Goal: Check status: Check status

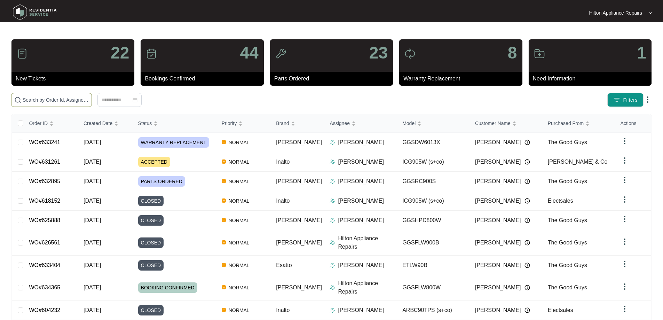
click at [89, 103] on input "text" at bounding box center [56, 100] width 66 height 8
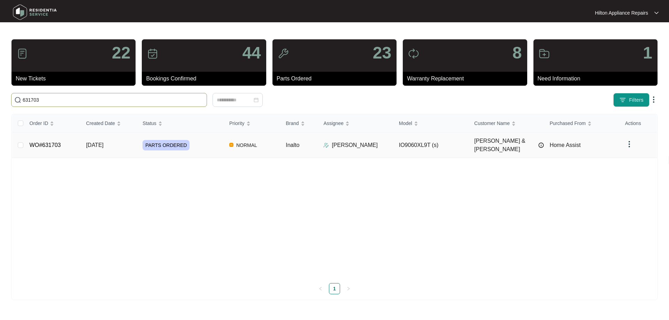
type input "631703"
click at [202, 143] on div "PARTS ORDERED" at bounding box center [182, 145] width 81 height 10
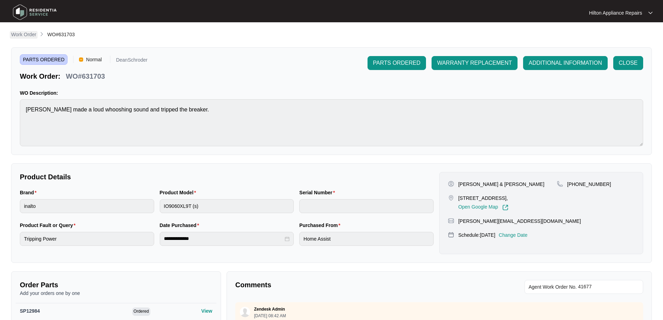
click at [21, 36] on p "Work Order" at bounding box center [23, 34] width 25 height 7
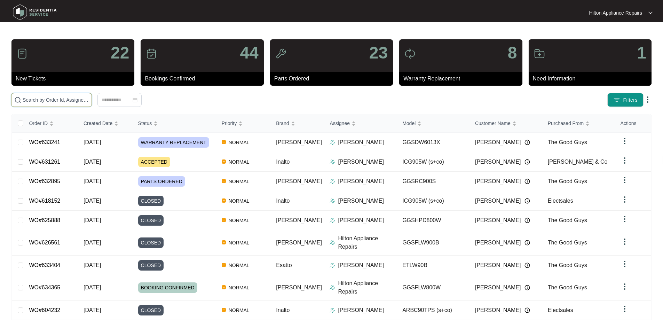
click at [84, 99] on input "text" at bounding box center [56, 100] width 66 height 8
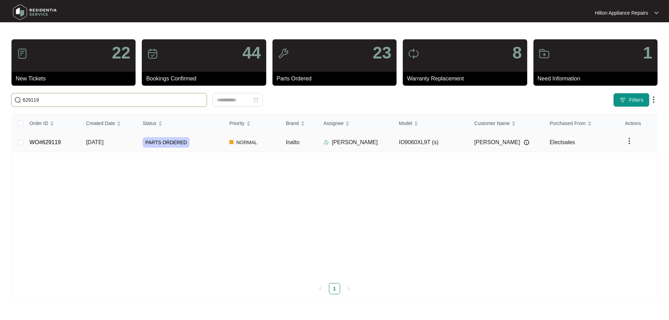
type input "629119"
click at [206, 140] on div "PARTS ORDERED" at bounding box center [182, 142] width 81 height 10
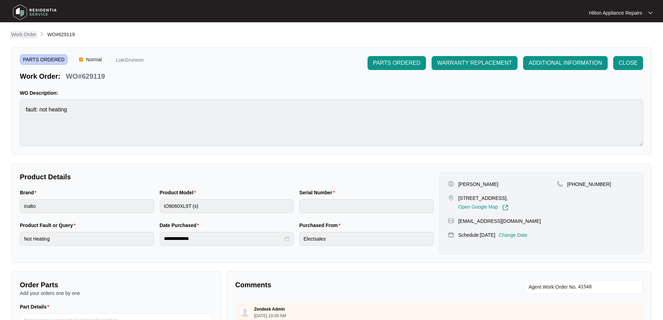
click at [16, 36] on p "Work Order" at bounding box center [23, 34] width 25 height 7
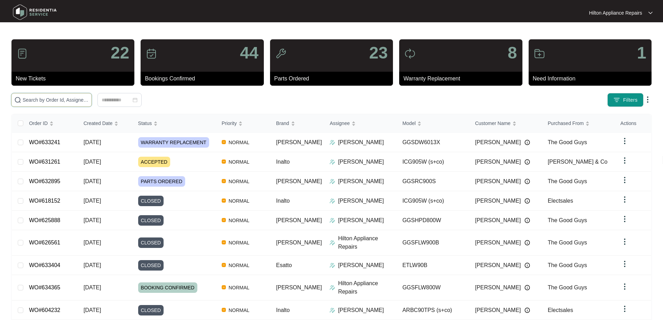
click at [89, 100] on input "text" at bounding box center [56, 100] width 66 height 8
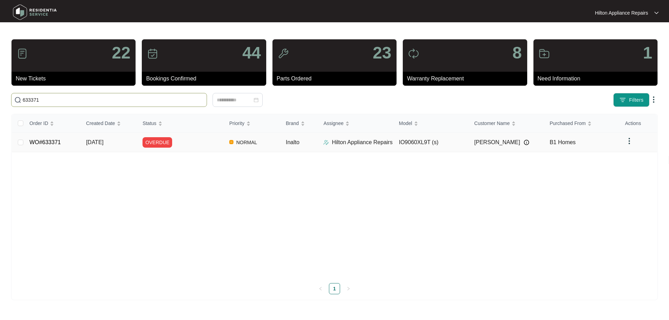
type input "633371"
click at [202, 136] on td "OVERDUE" at bounding box center [180, 143] width 87 height 20
